Goal: Information Seeking & Learning: Learn about a topic

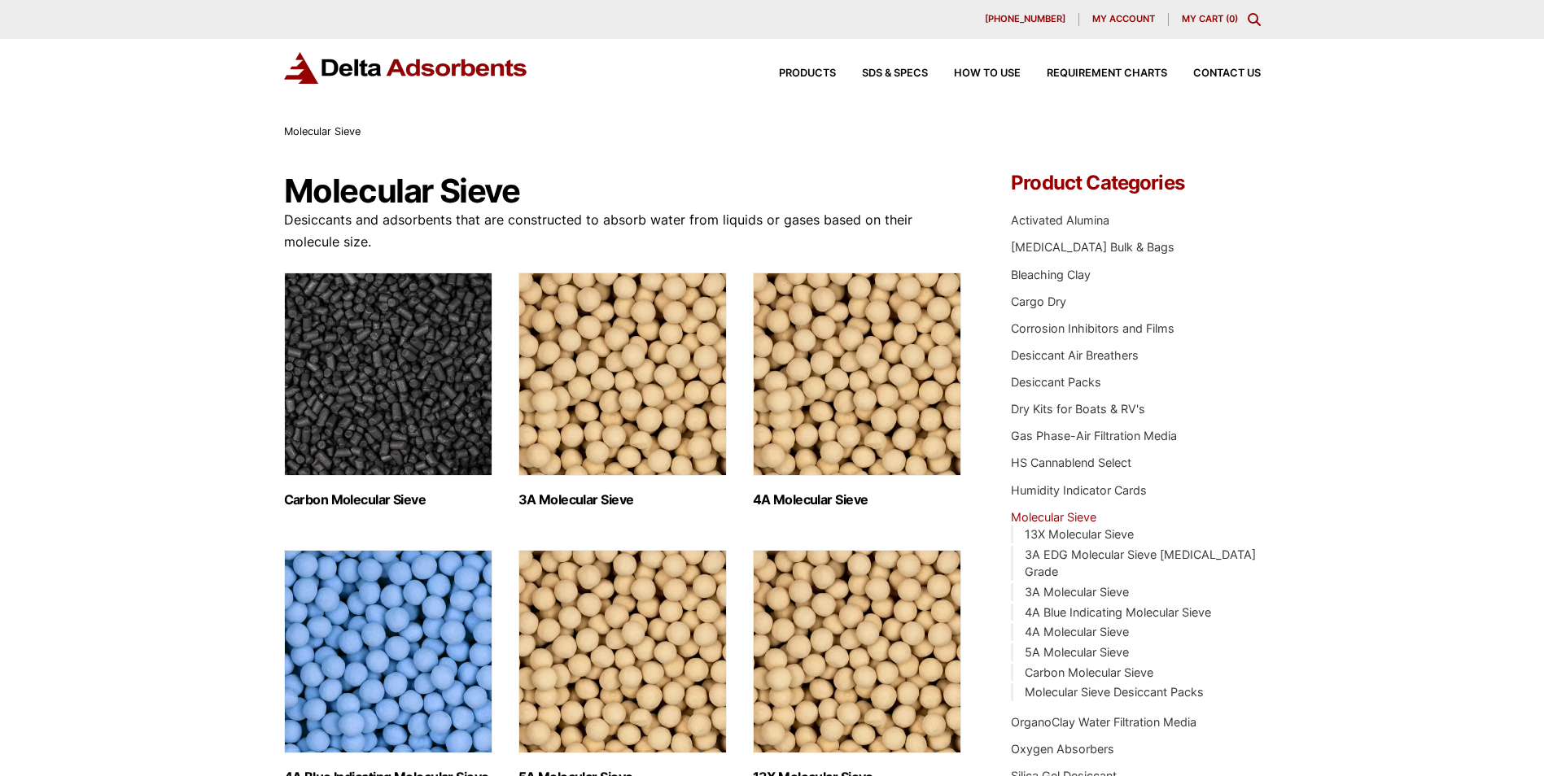
scroll to position [81, 0]
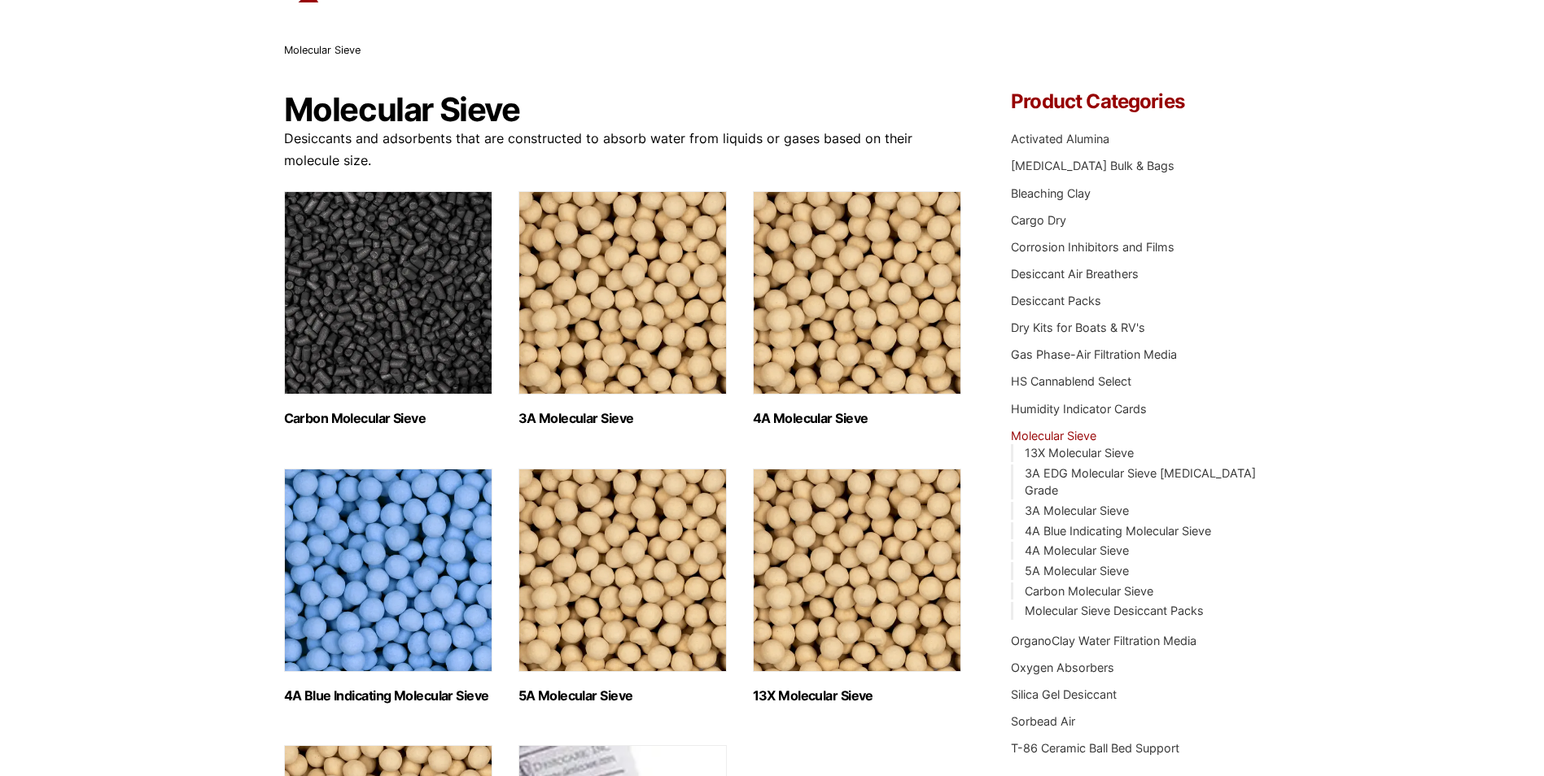
click at [815, 330] on img "Visit product category 4A Molecular Sieve" at bounding box center [857, 292] width 208 height 203
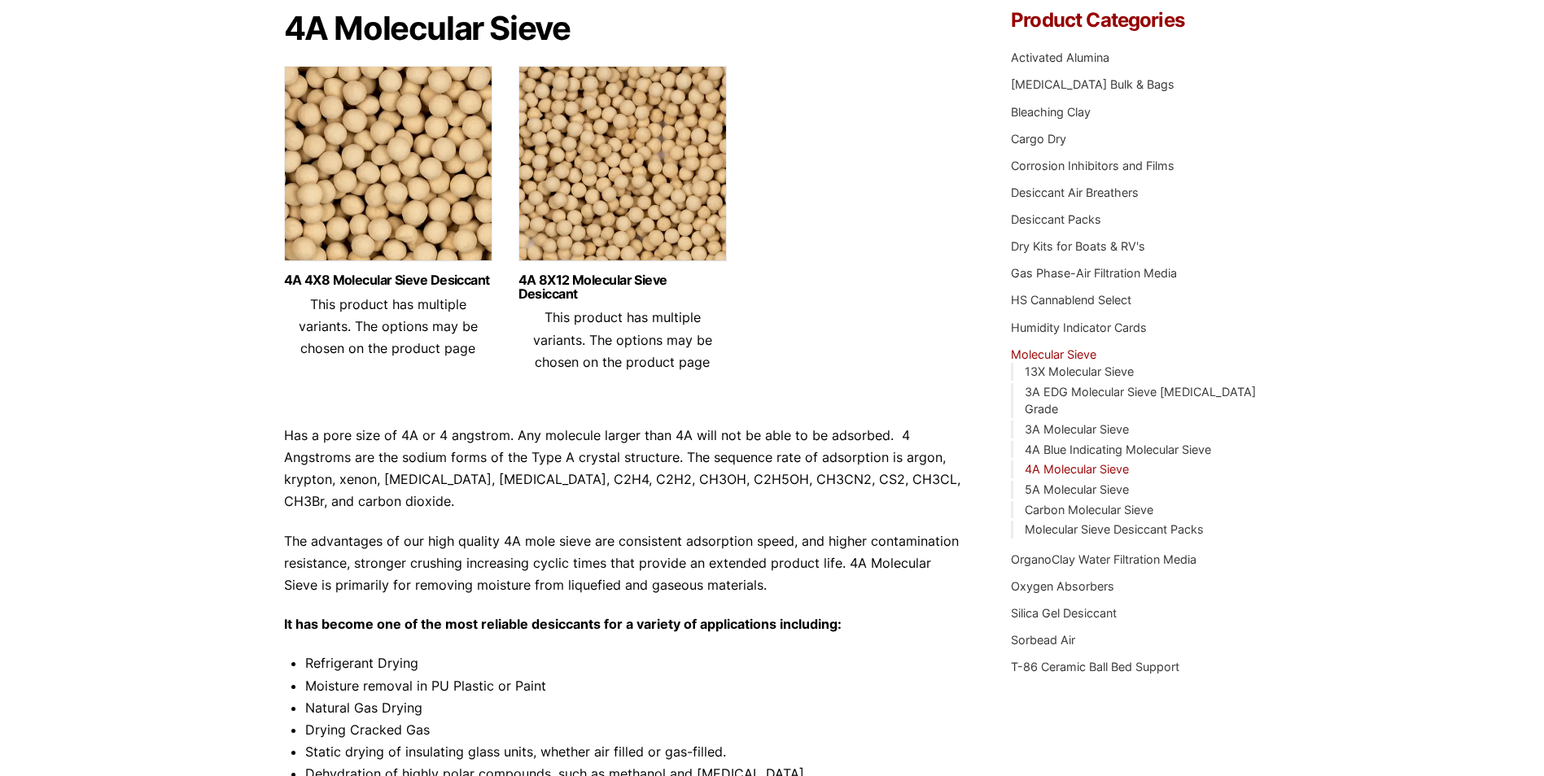
scroll to position [81, 0]
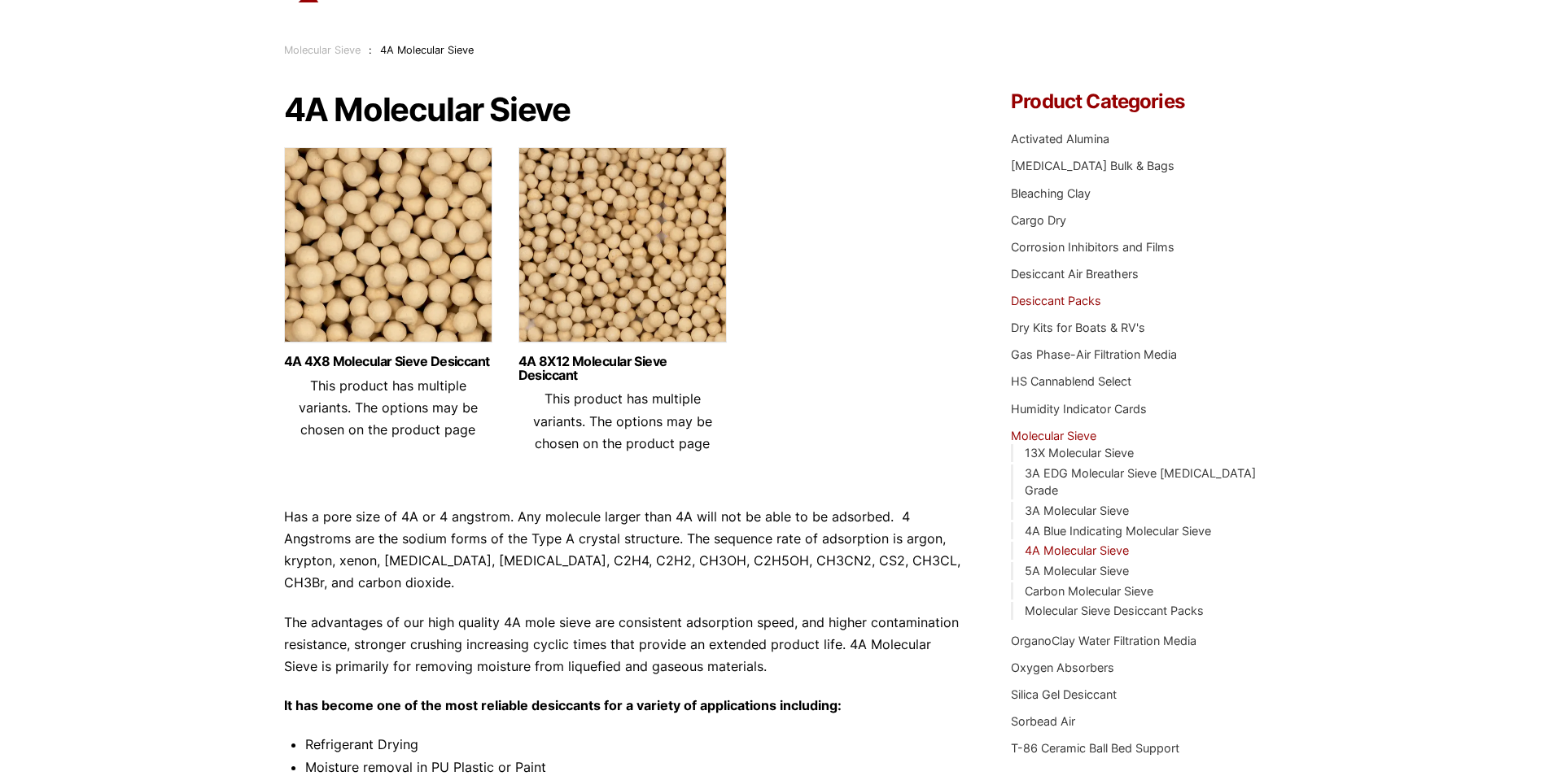
click at [1090, 299] on link "Desiccant Packs" at bounding box center [1056, 301] width 90 height 14
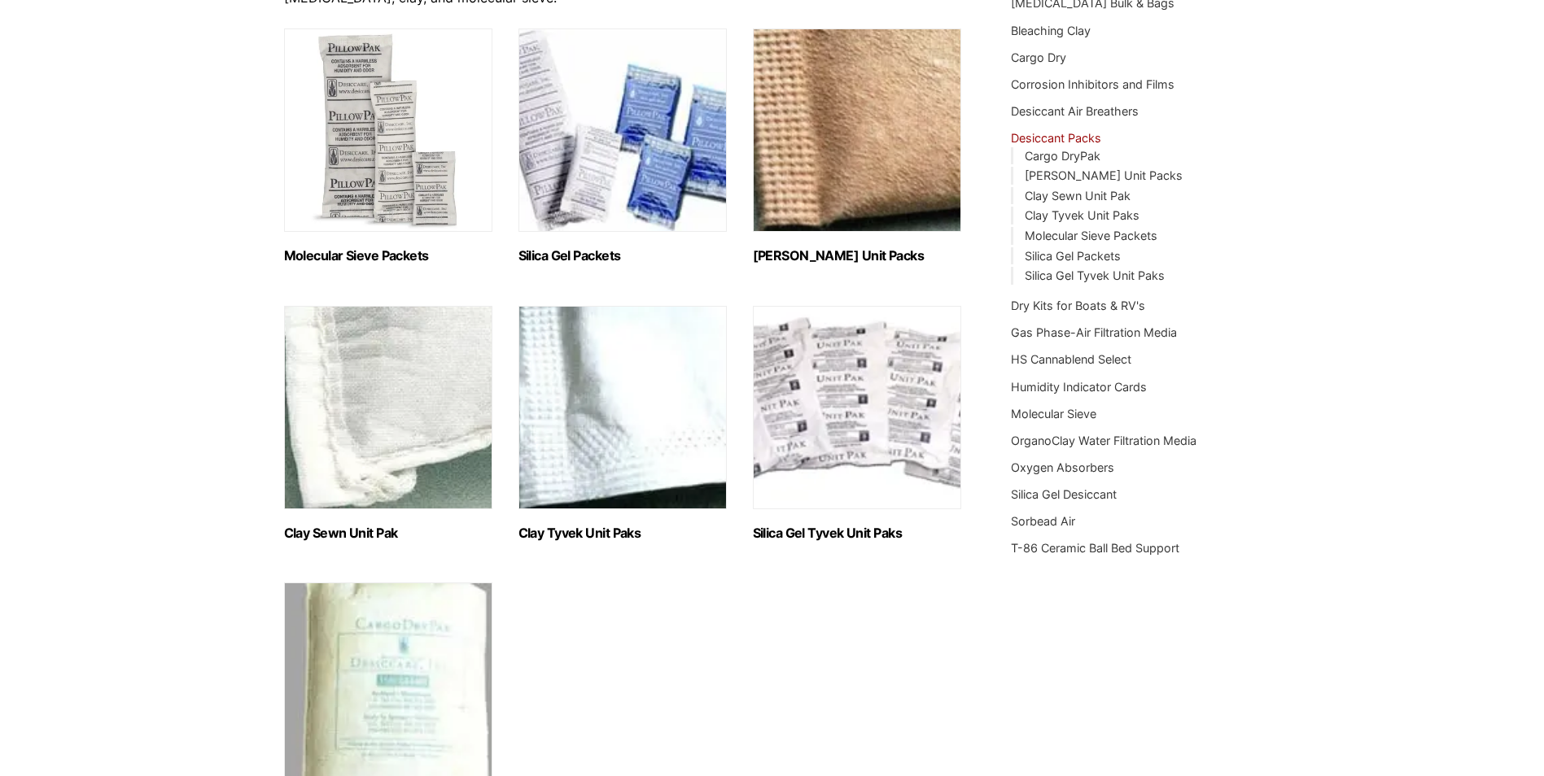
scroll to position [163, 0]
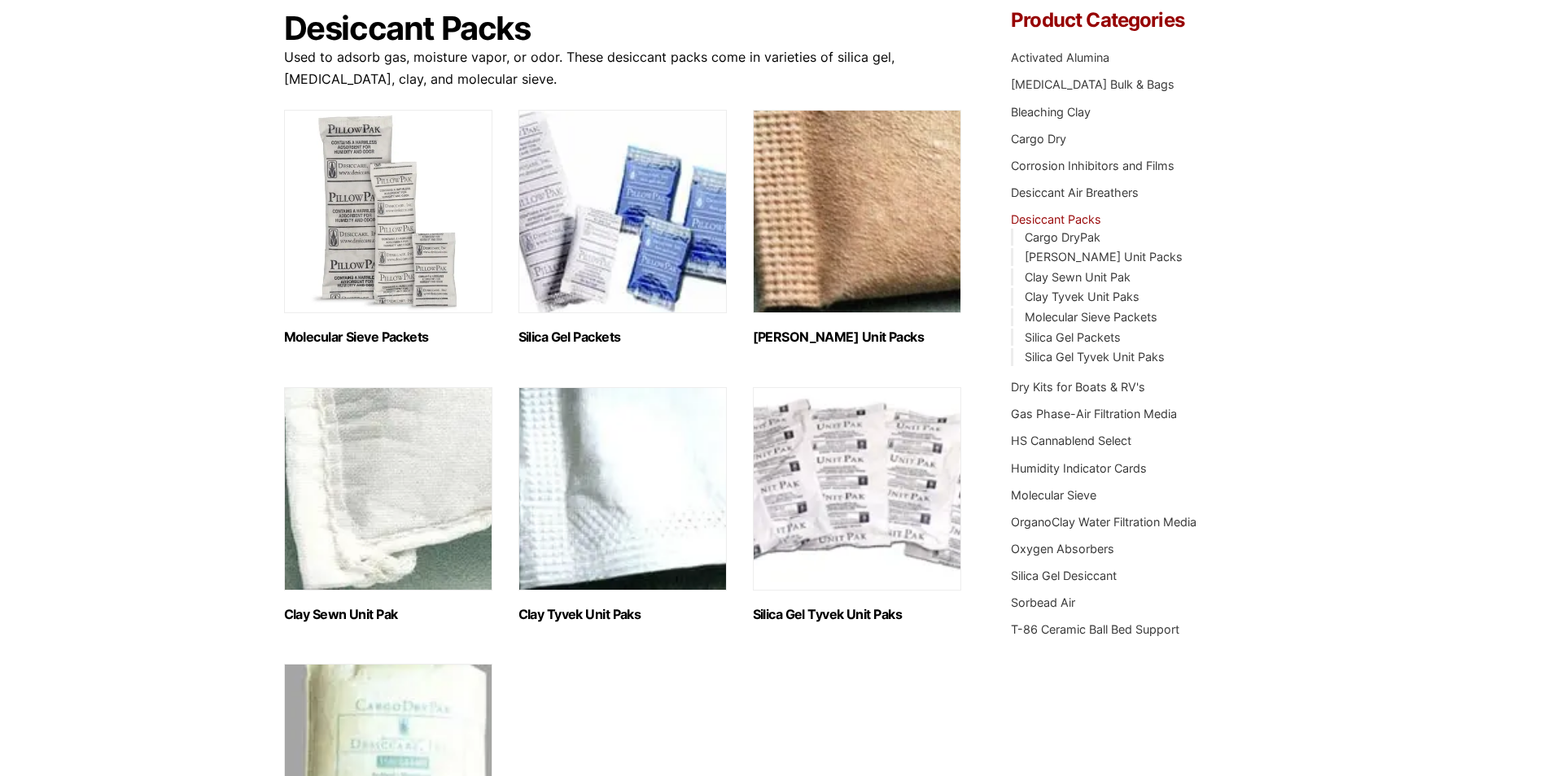
click at [398, 299] on img "Visit product category Molecular Sieve Packets" at bounding box center [388, 211] width 208 height 203
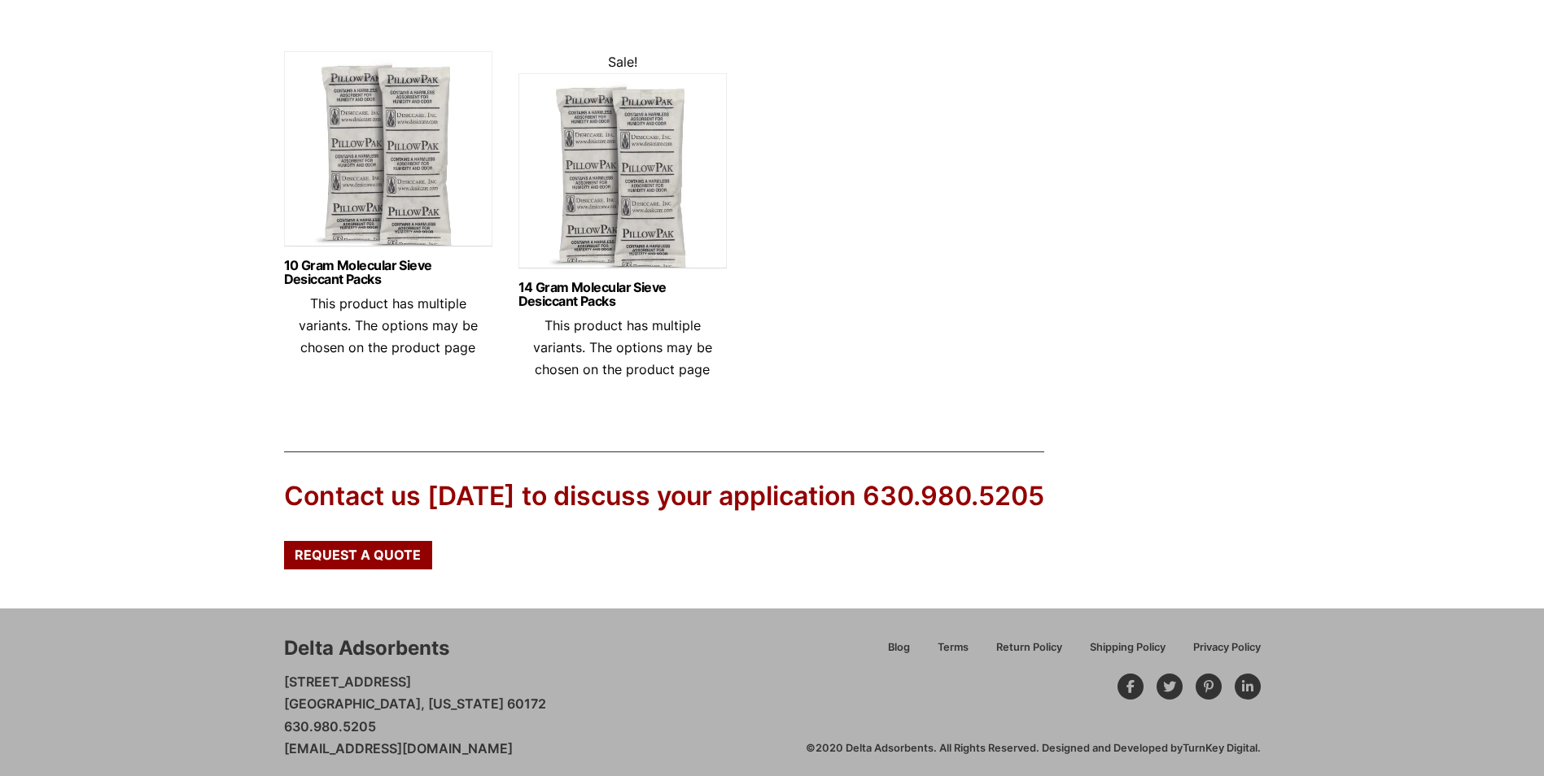
scroll to position [905, 0]
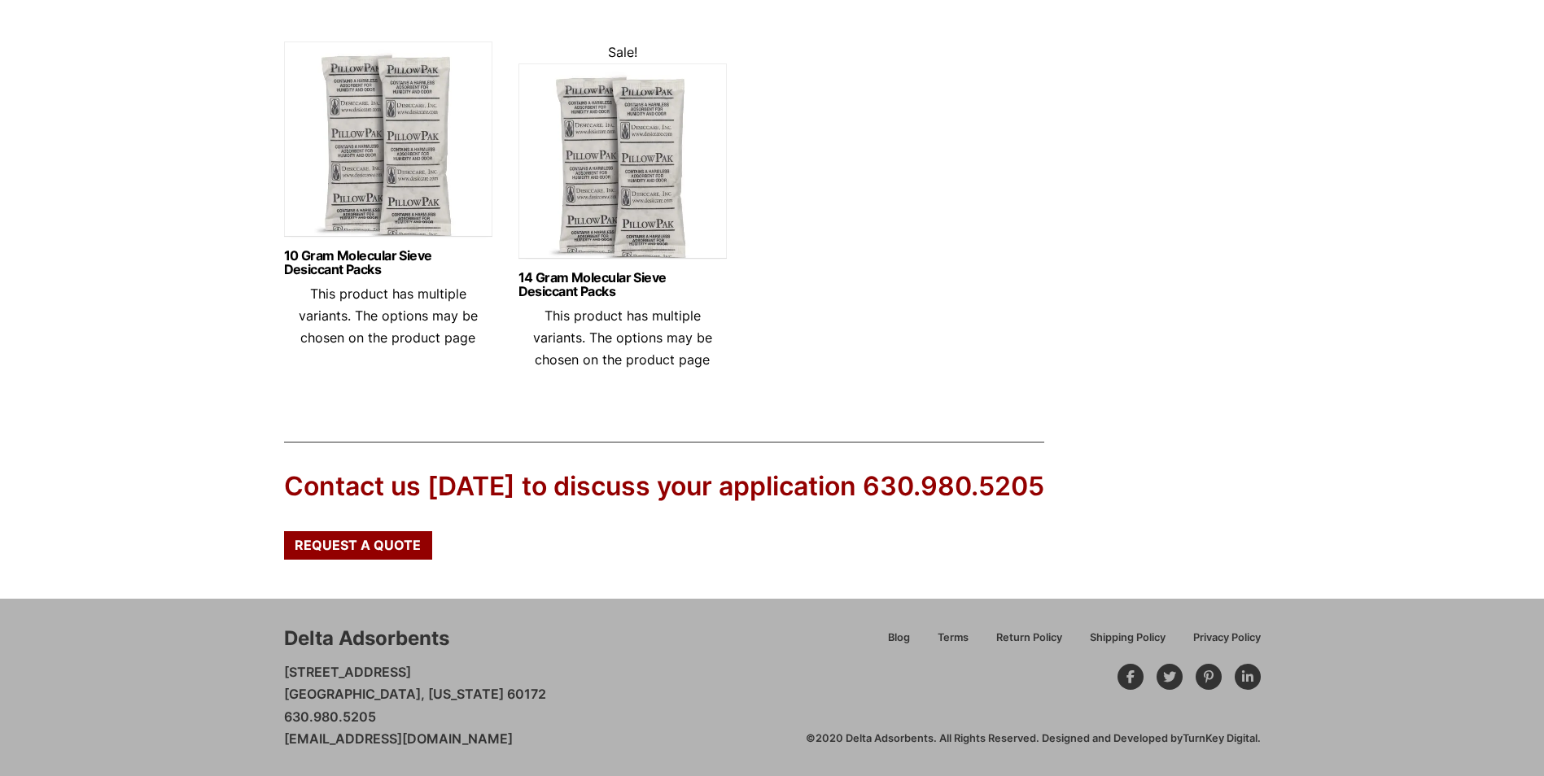
click at [600, 207] on img at bounding box center [622, 164] width 208 height 203
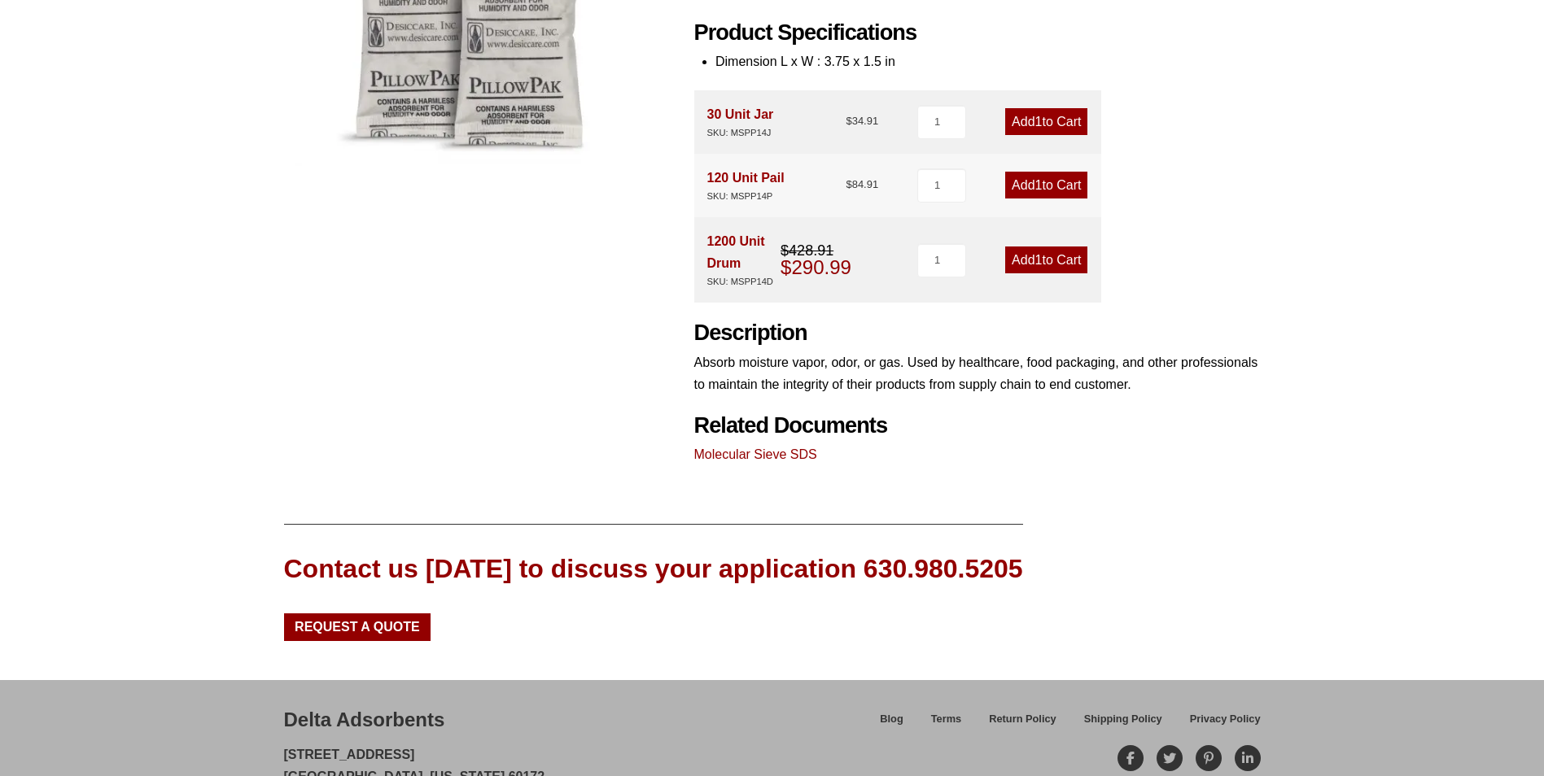
scroll to position [527, 0]
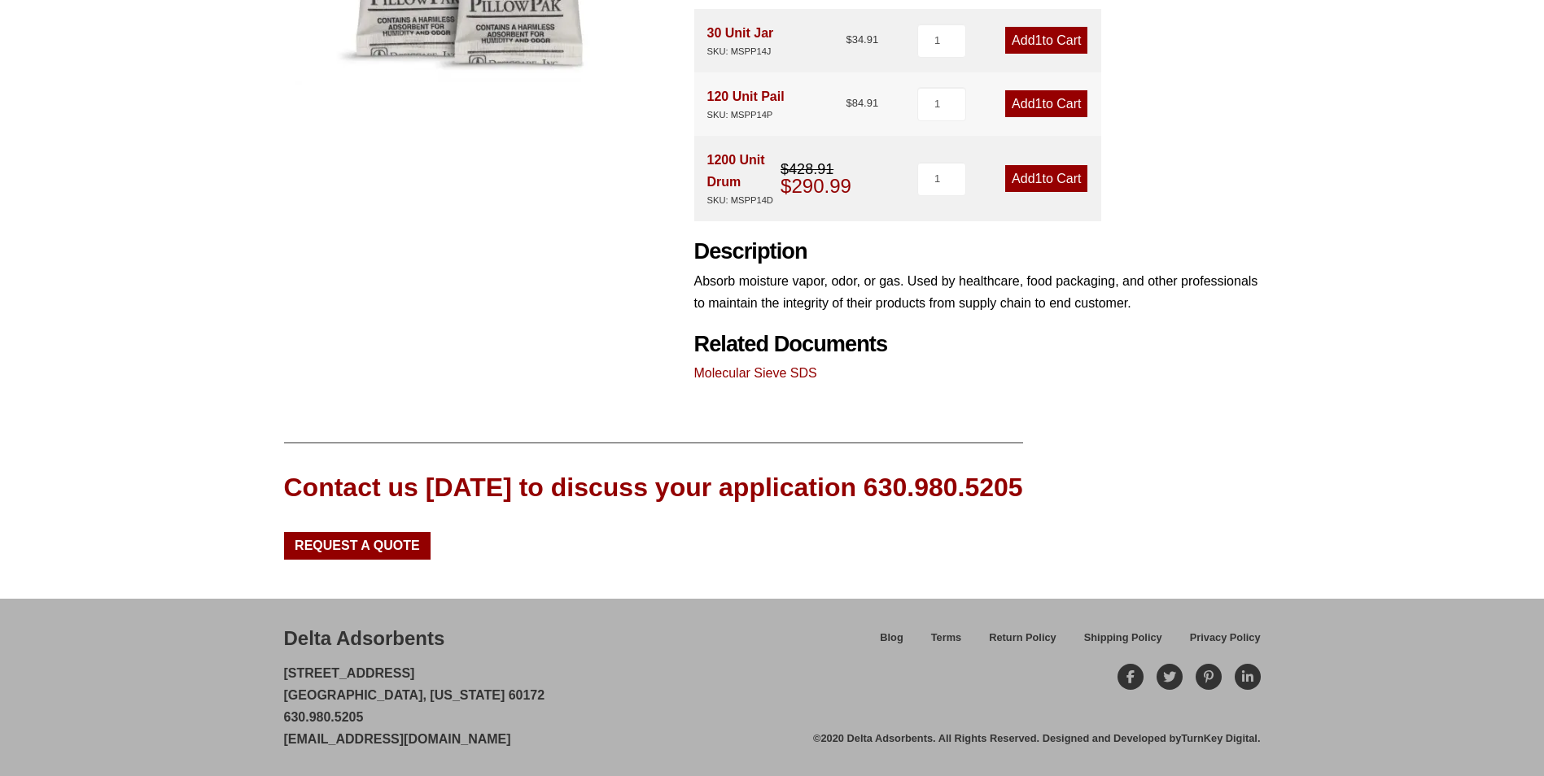
click at [777, 370] on link "Molecular Sieve SDS" at bounding box center [755, 373] width 123 height 14
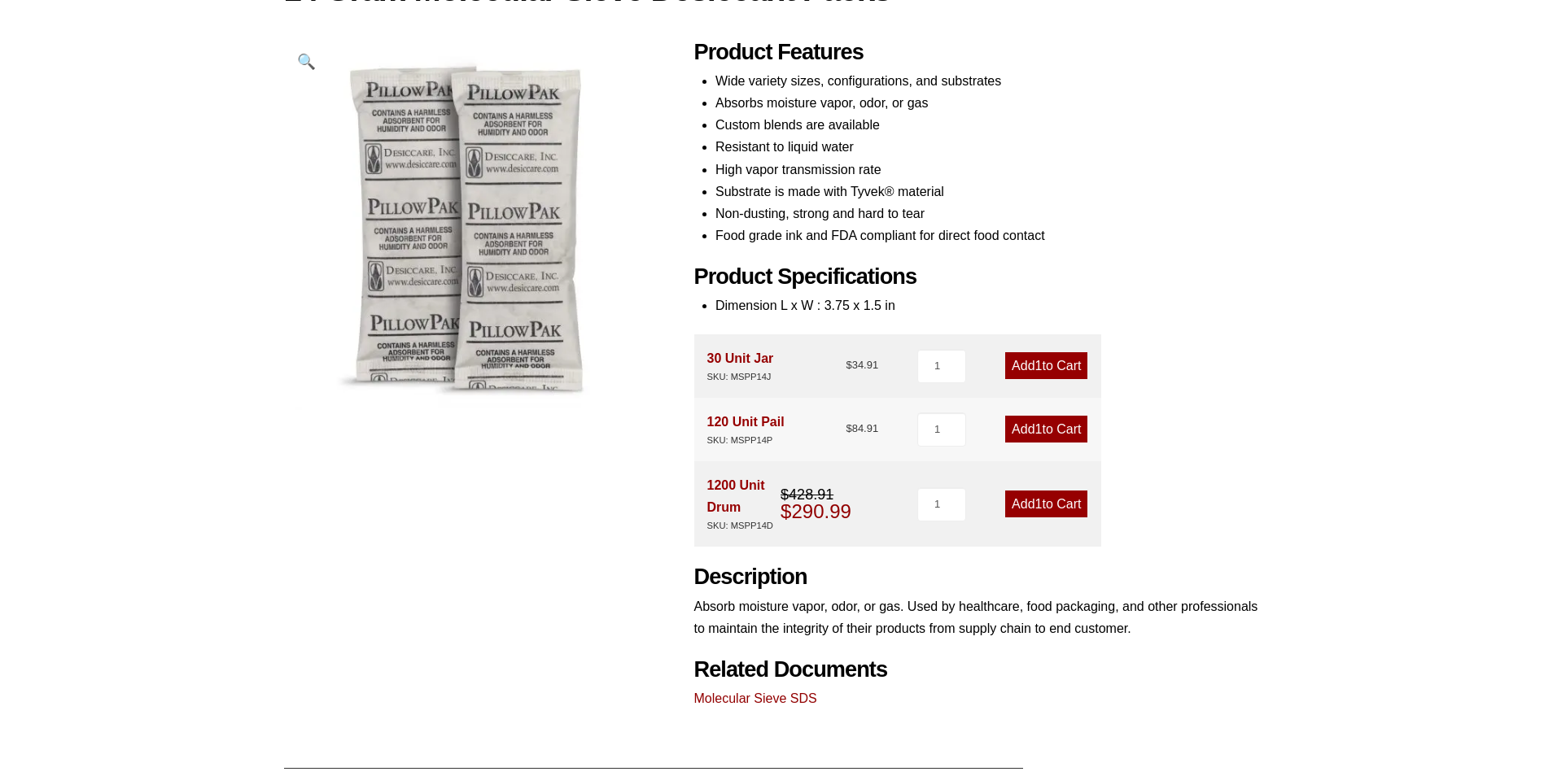
scroll to position [38, 0]
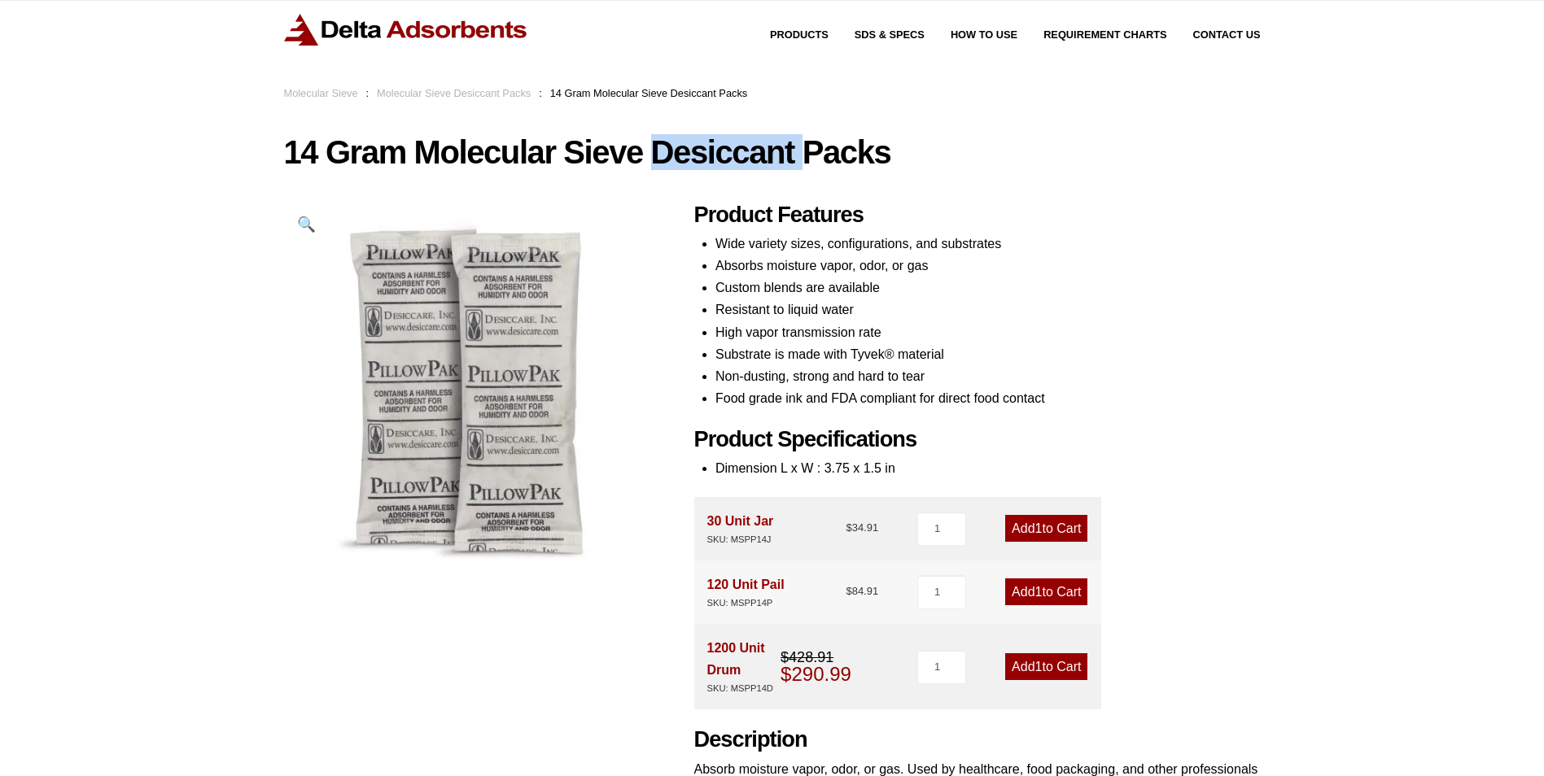
drag, startPoint x: 802, startPoint y: 158, endPoint x: 657, endPoint y: 169, distance: 145.3
click at [657, 169] on h1 "14 Gram Molecular Sieve Desiccant Packs" at bounding box center [772, 152] width 977 height 34
copy h1 "Desiccant"
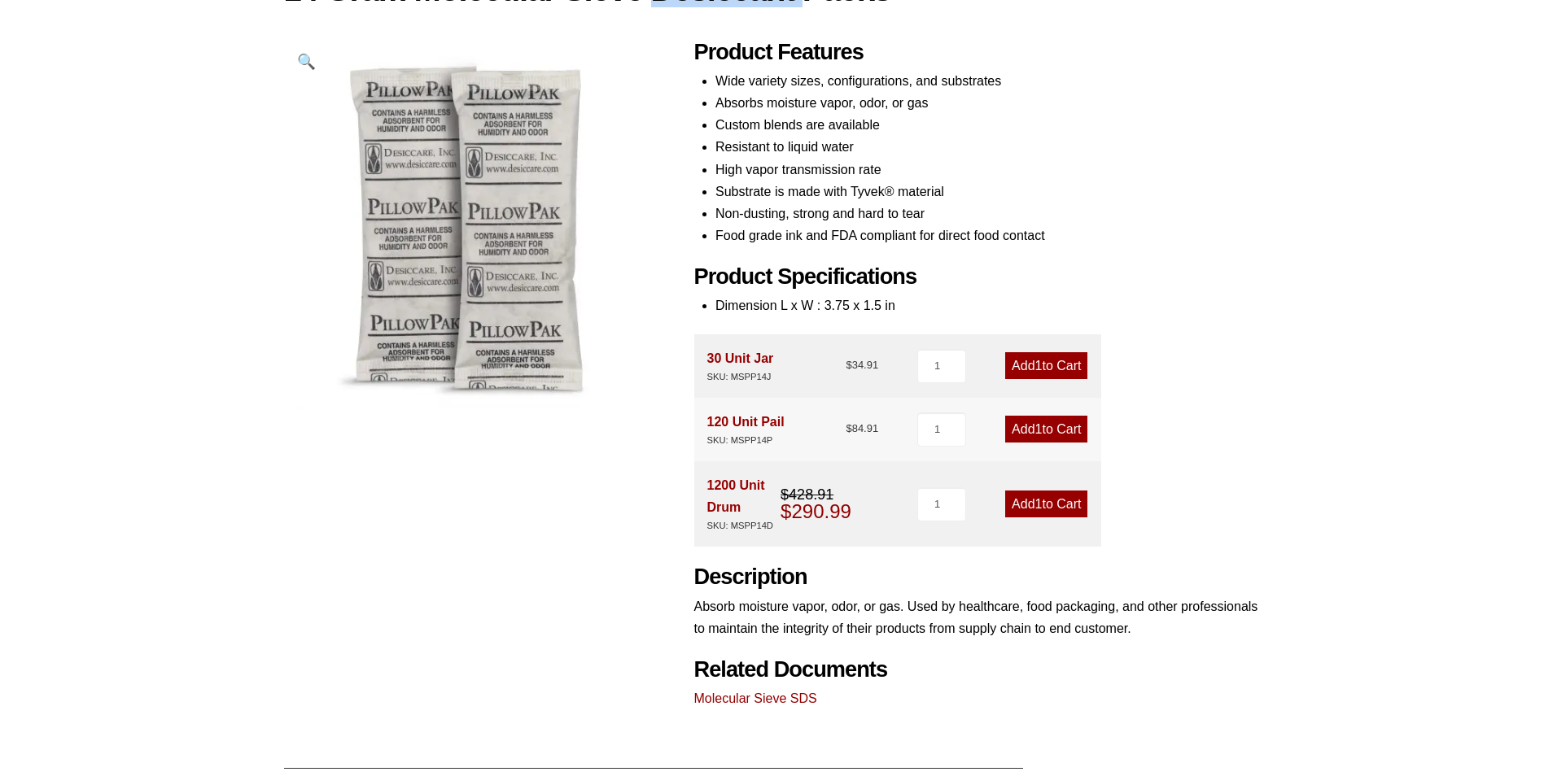
scroll to position [0, 0]
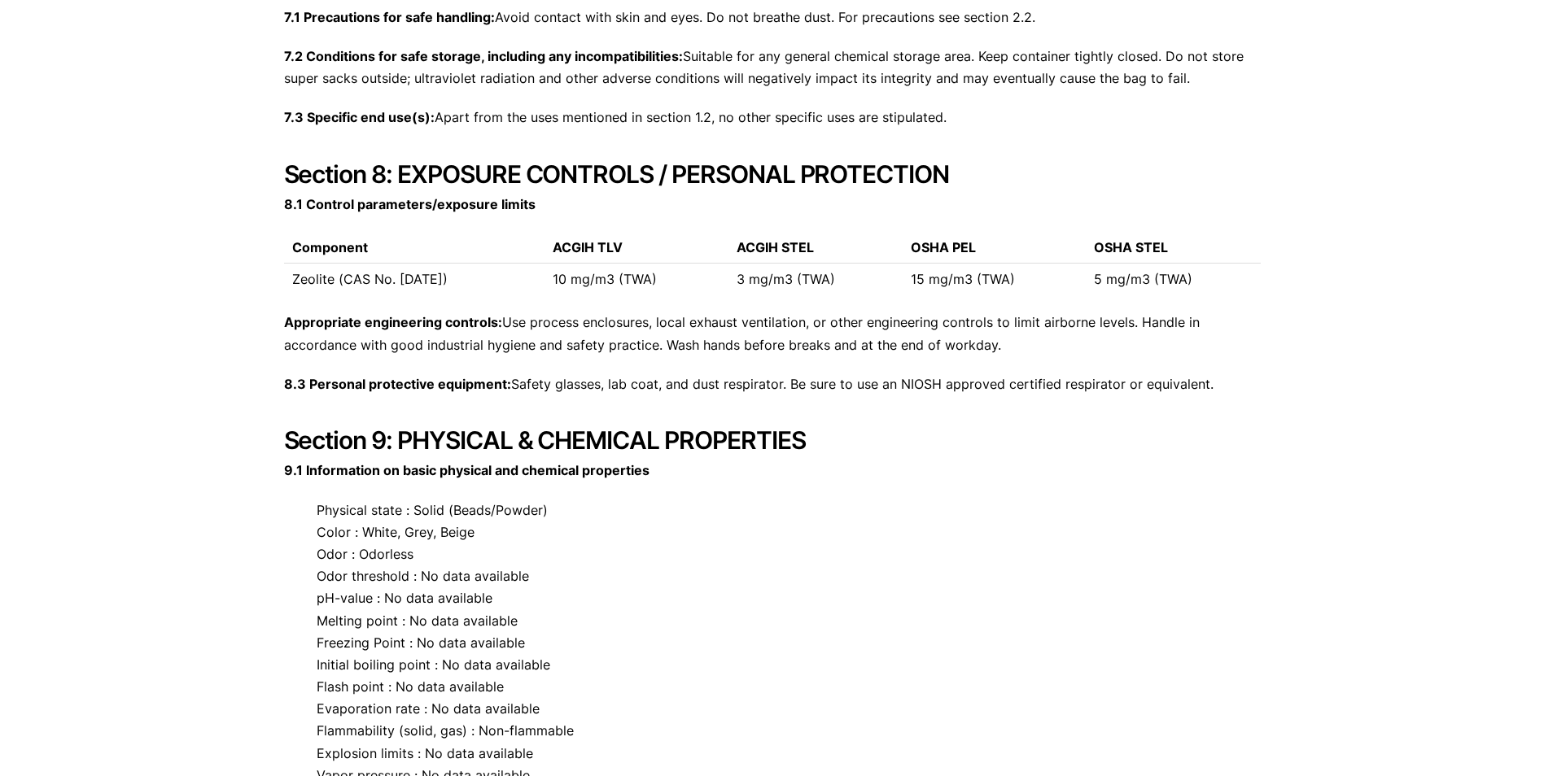
scroll to position [2930, 0]
